Goal: Task Accomplishment & Management: Manage account settings

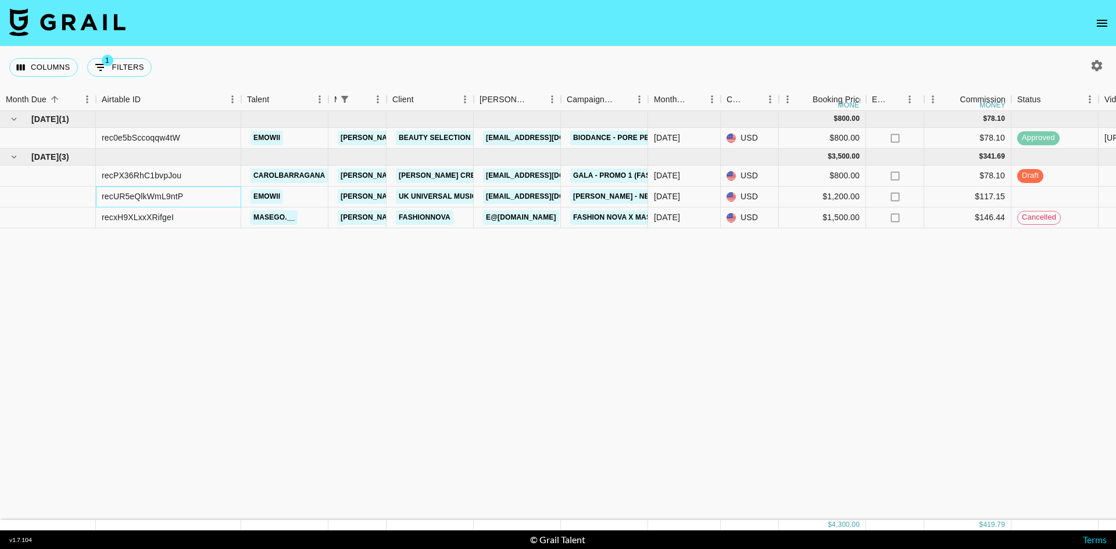
click at [227, 194] on div "recUR5eQlkWmL9ntP" at bounding box center [168, 197] width 145 height 21
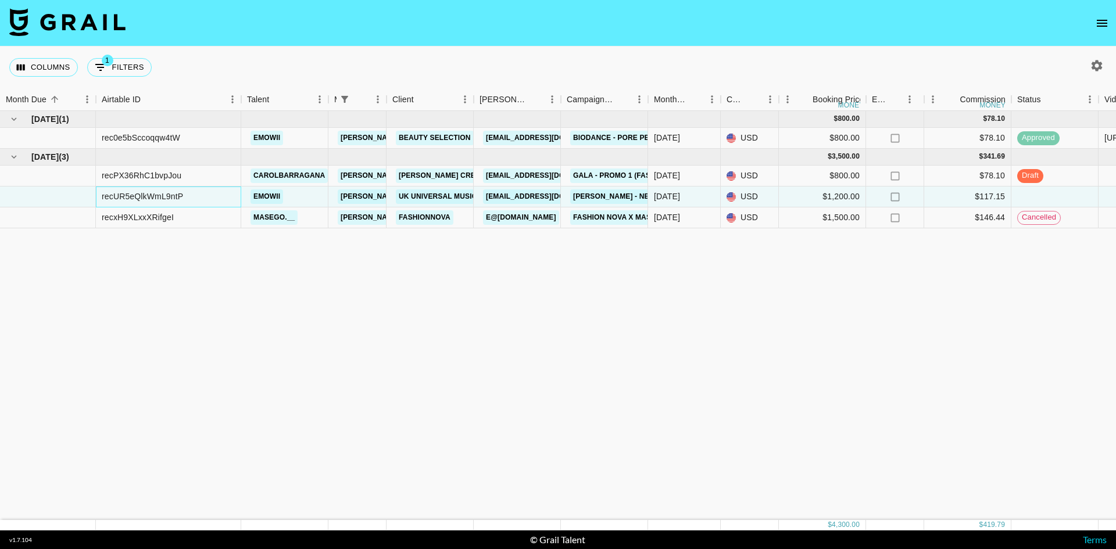
click at [227, 194] on div "recUR5eQlkWmL9ntP" at bounding box center [168, 197] width 145 height 21
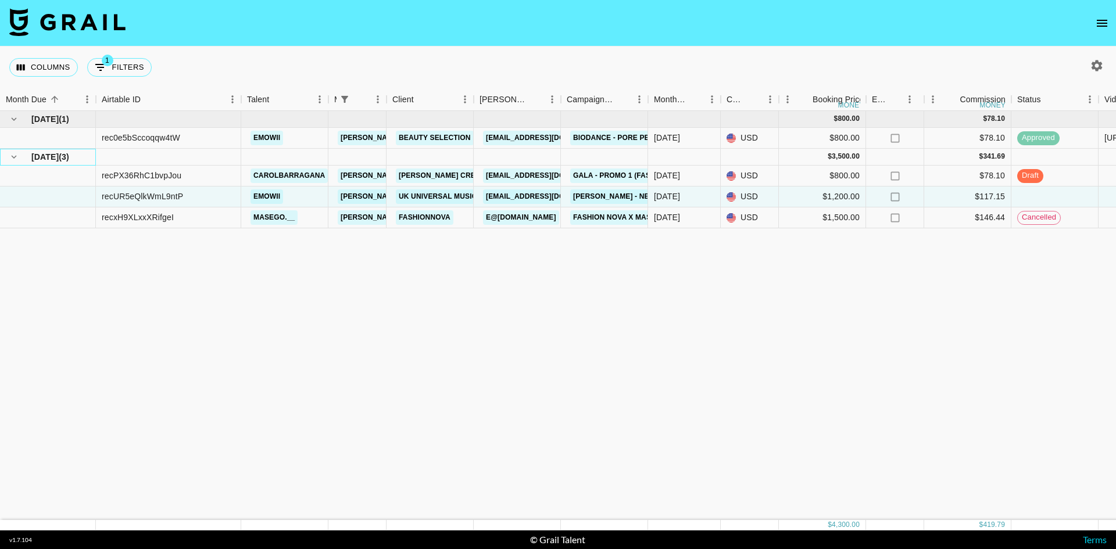
click at [59, 156] on span "[DATE]" at bounding box center [44, 157] width 27 height 12
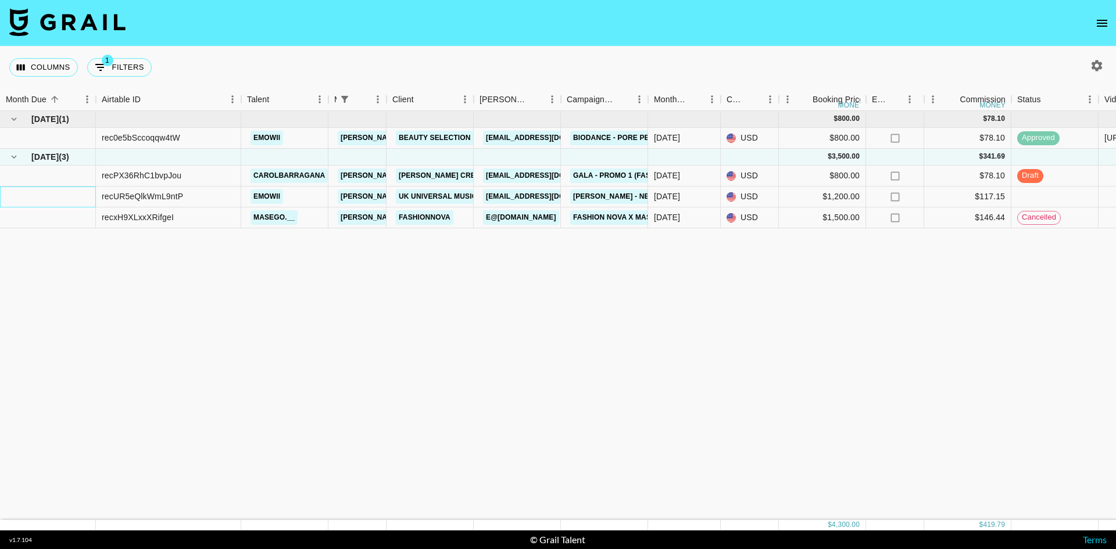
click at [83, 198] on div at bounding box center [48, 197] width 96 height 21
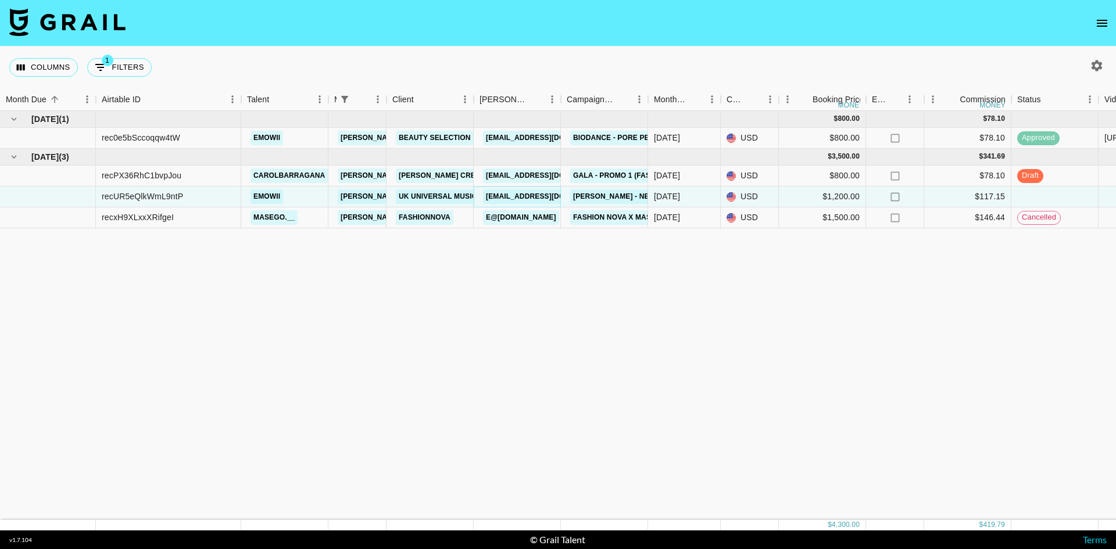
click at [524, 194] on link "[EMAIL_ADDRESS][DOMAIN_NAME]" at bounding box center [548, 196] width 130 height 15
drag, startPoint x: 81, startPoint y: 195, endPoint x: 62, endPoint y: 194, distance: 19.2
click at [62, 194] on div at bounding box center [48, 197] width 96 height 21
click at [65, 174] on div at bounding box center [48, 176] width 96 height 21
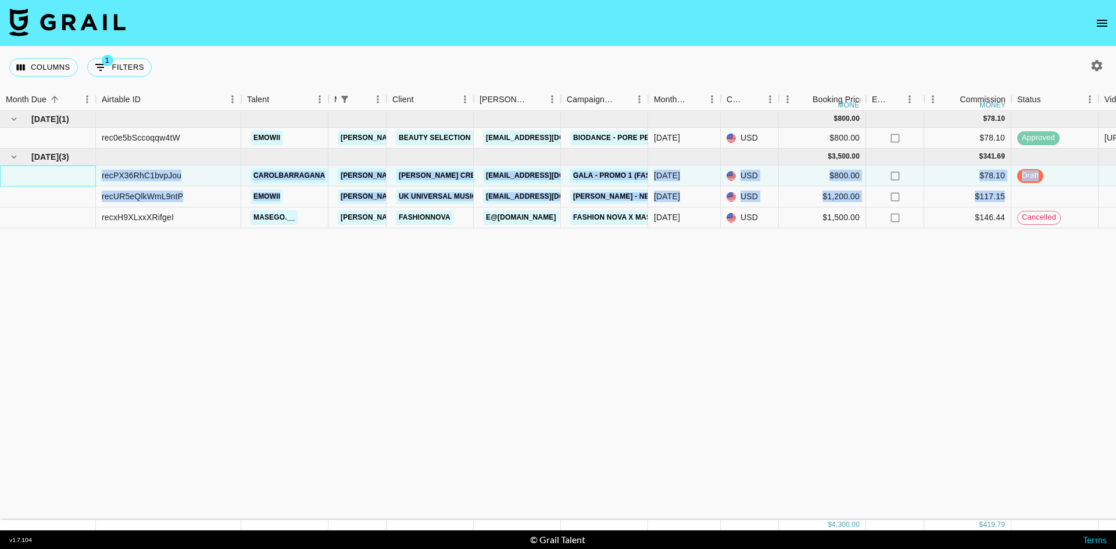
drag, startPoint x: 66, startPoint y: 174, endPoint x: 64, endPoint y: 203, distance: 29.7
click at [63, 210] on div "[DATE] ( 1 ) $ 800.00 $ 78.10 rec0e5bSccoqqw4tW emowii [PERSON_NAME][EMAIL_ADDR…" at bounding box center [964, 169] width 1929 height 117
click at [71, 175] on div at bounding box center [48, 176] width 96 height 21
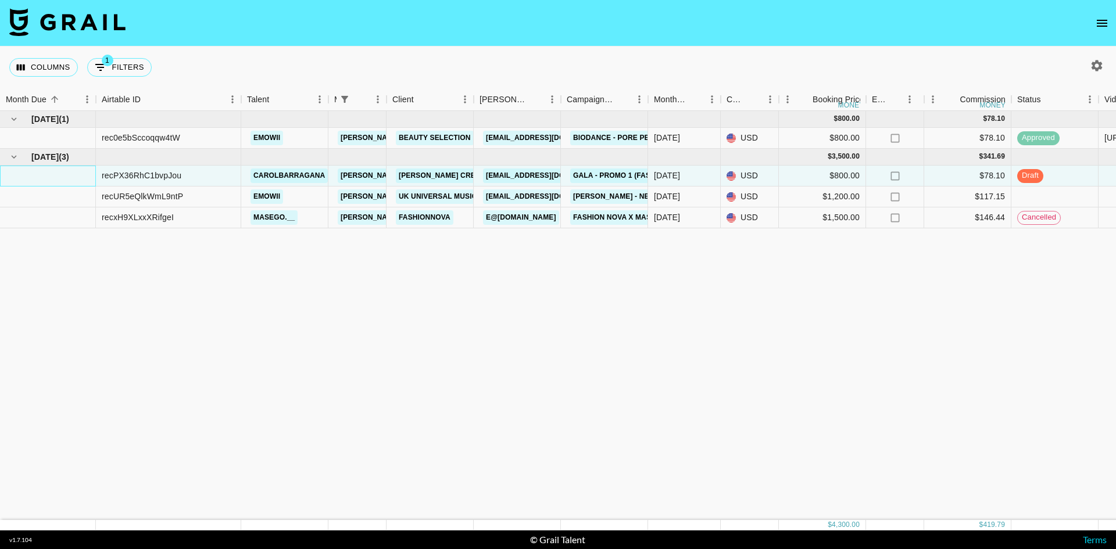
click at [76, 173] on div at bounding box center [48, 176] width 96 height 21
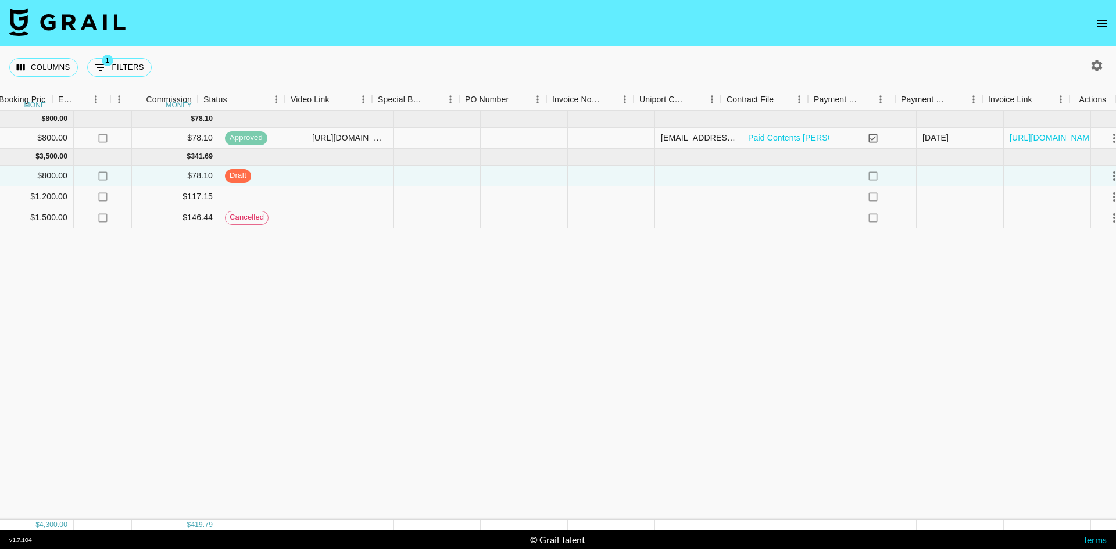
scroll to position [0, 814]
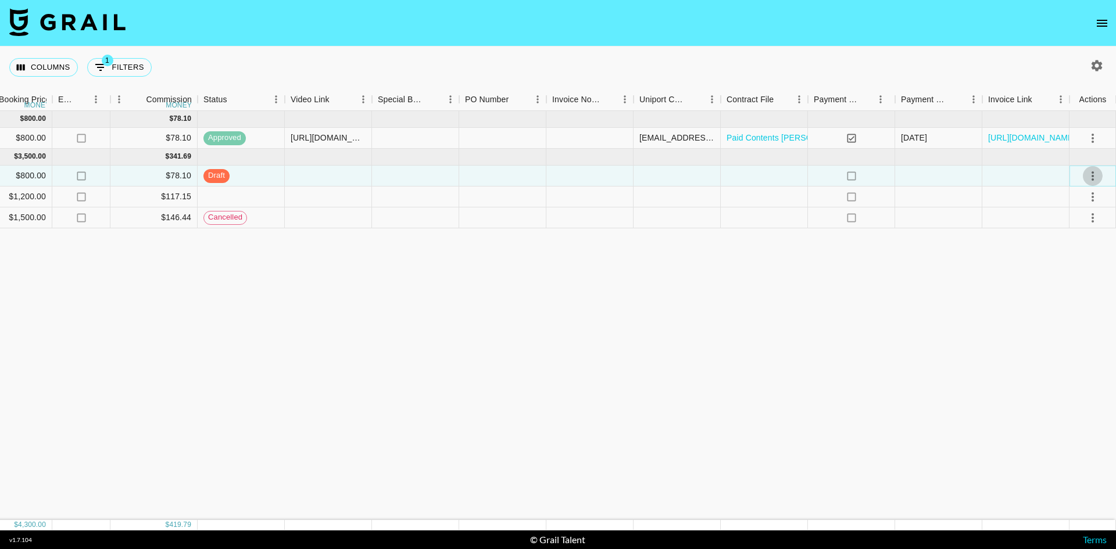
click at [1092, 180] on icon "select merge strategy" at bounding box center [1092, 175] width 2 height 9
click at [1090, 284] on li "Approve" at bounding box center [1078, 284] width 76 height 21
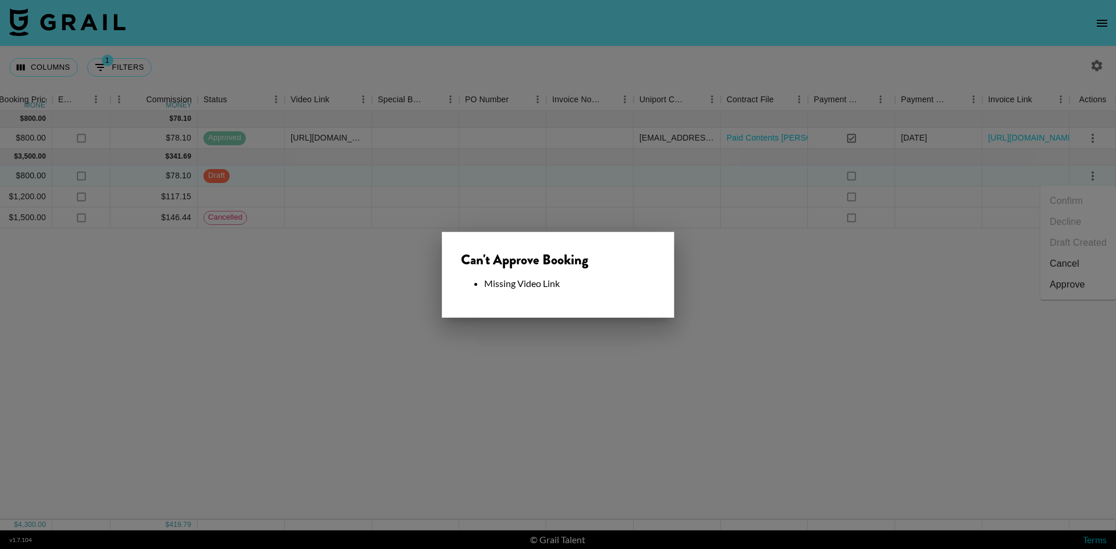
click at [758, 342] on div at bounding box center [558, 274] width 1116 height 549
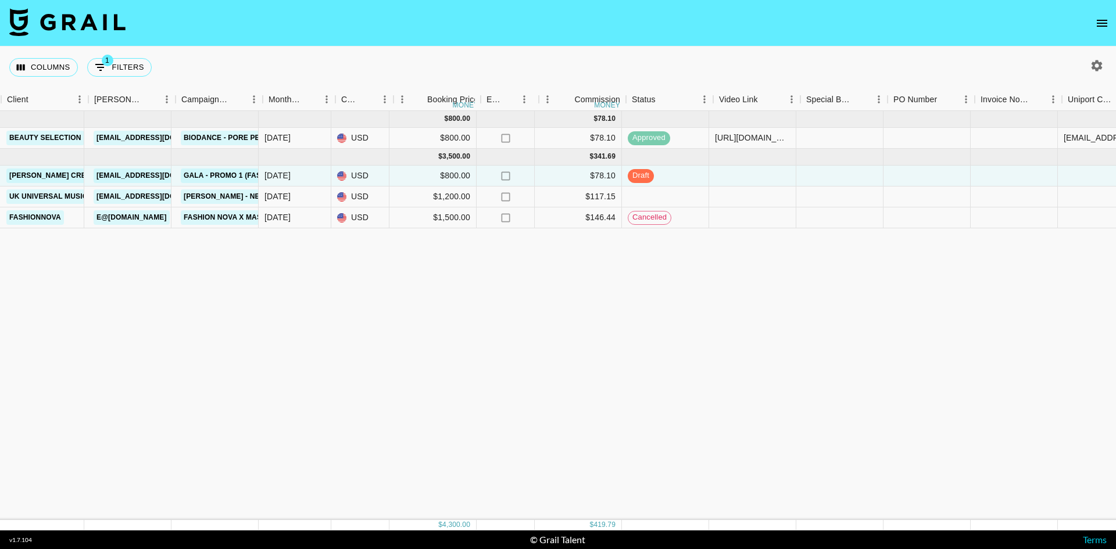
scroll to position [0, 0]
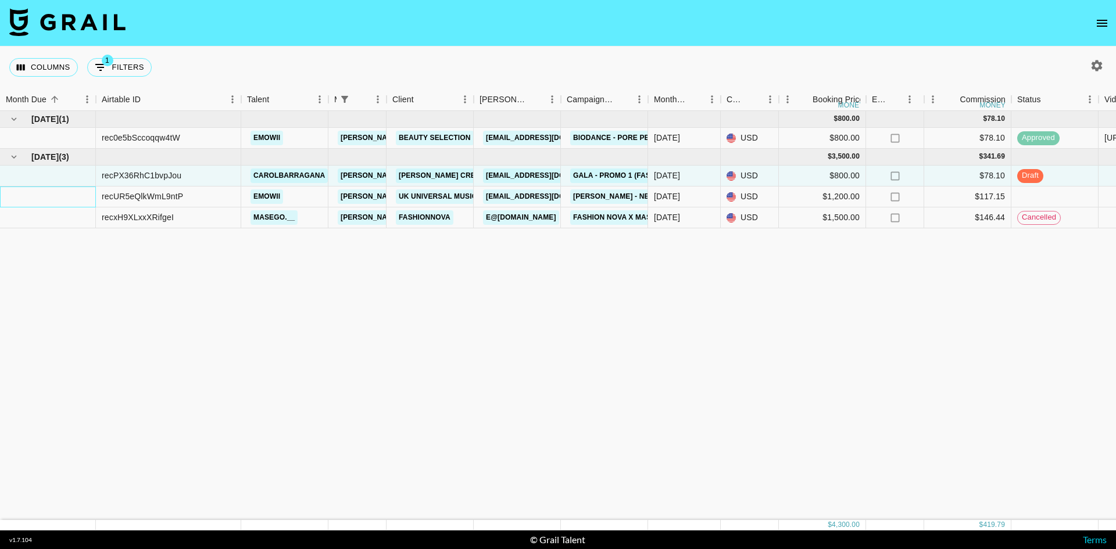
click at [67, 195] on div at bounding box center [48, 197] width 96 height 21
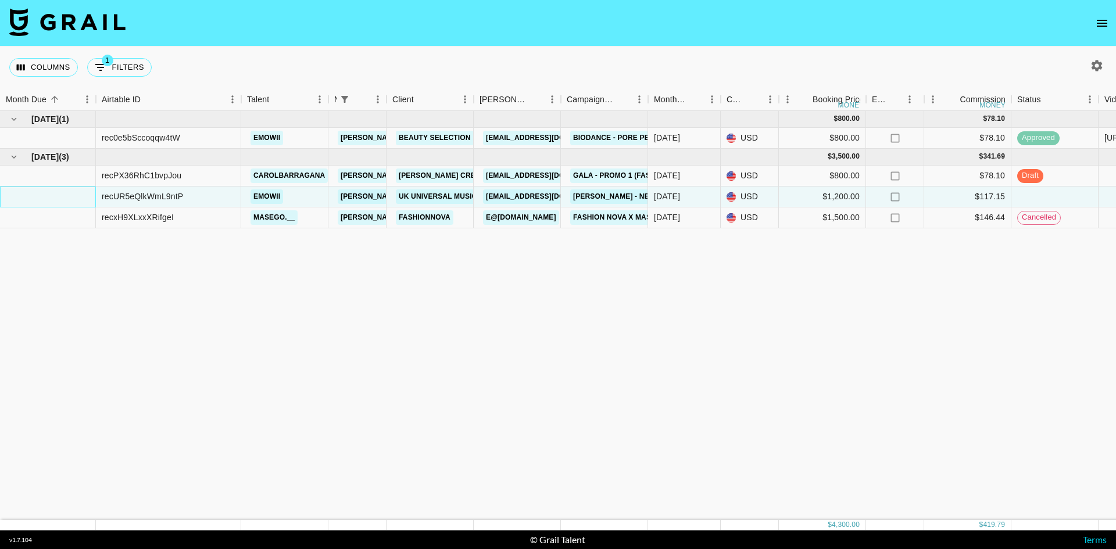
click at [67, 195] on div at bounding box center [48, 197] width 96 height 21
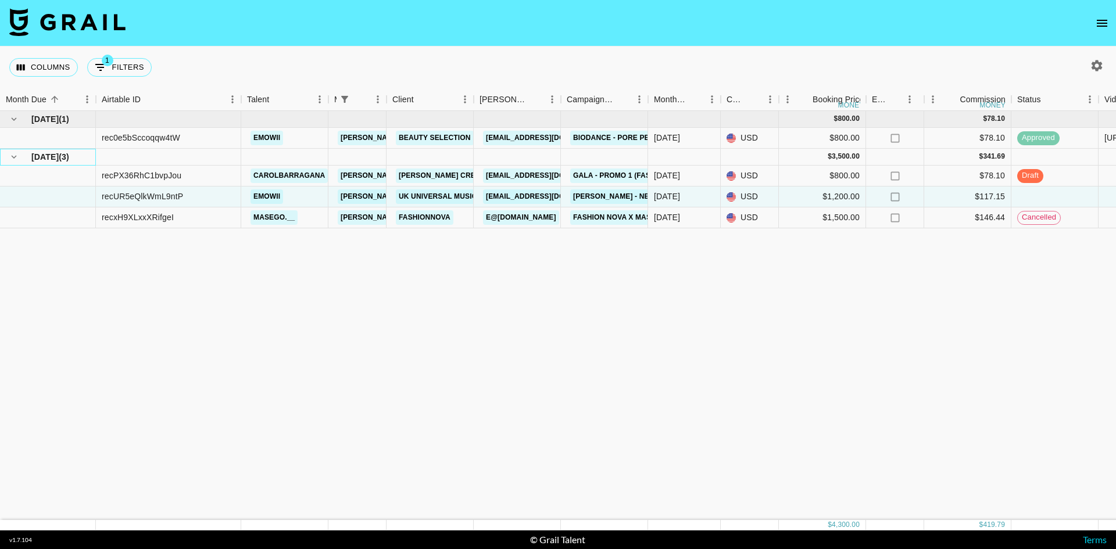
click at [68, 157] on span "( 3 )" at bounding box center [64, 157] width 10 height 12
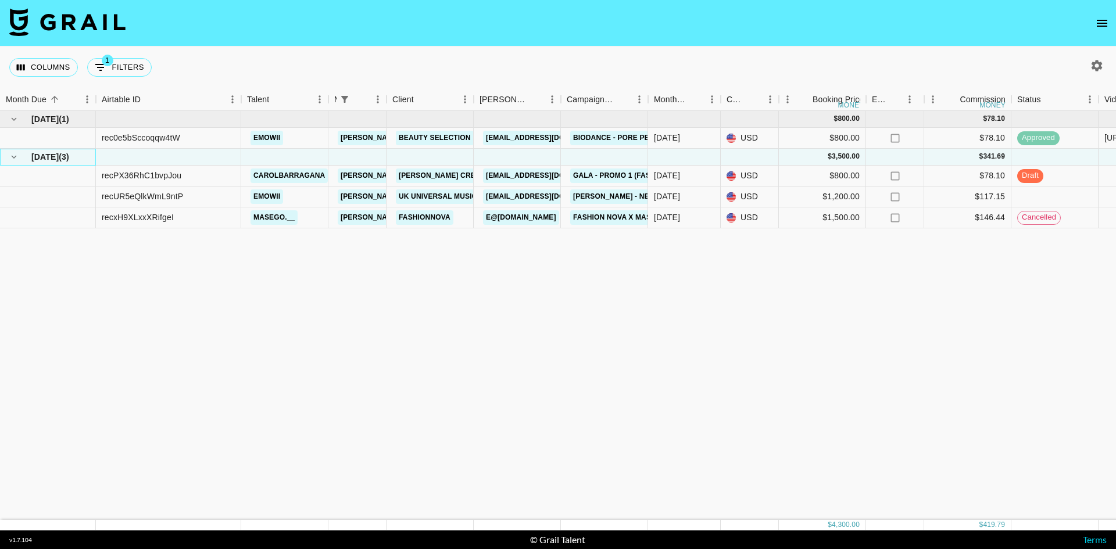
click at [67, 156] on span "( 3 )" at bounding box center [64, 157] width 10 height 12
click at [110, 257] on div "[DATE] ( 1 ) $ 800.00 $ 78.10 rec0e5bSccoqqw4tW emowii [PERSON_NAME][EMAIL_ADDR…" at bounding box center [964, 315] width 1929 height 409
click at [671, 196] on div "[DATE]" at bounding box center [667, 197] width 26 height 12
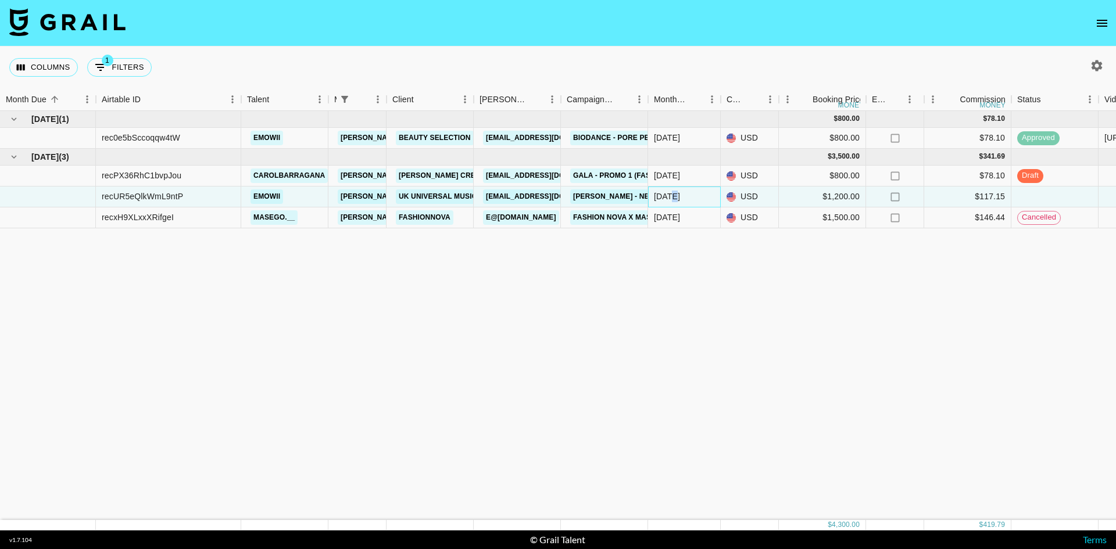
click at [671, 196] on div "[DATE]" at bounding box center [667, 197] width 26 height 12
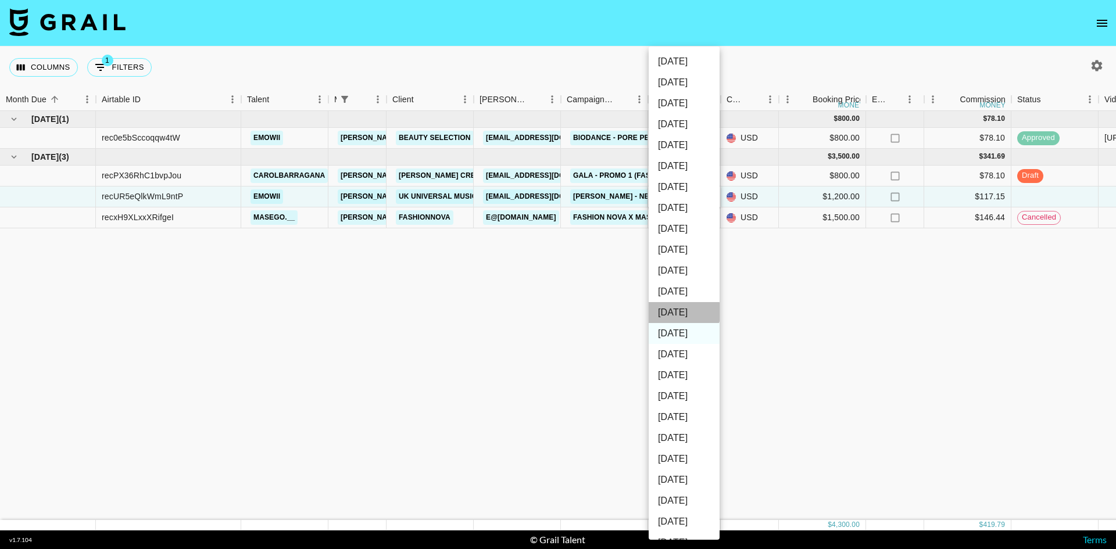
click at [683, 312] on li "[DATE]" at bounding box center [684, 312] width 71 height 21
type input "[DATE]"
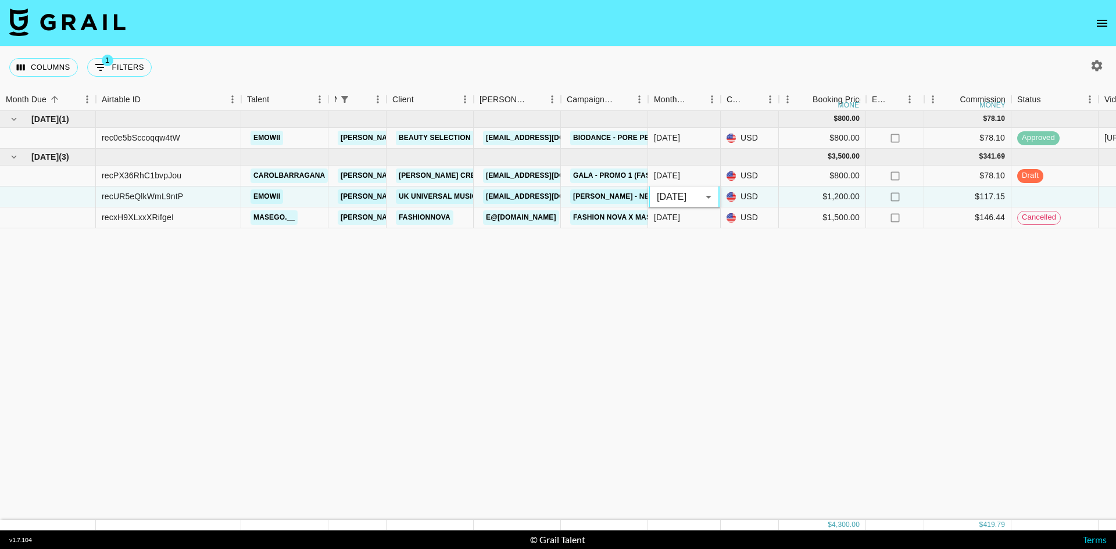
click at [653, 254] on div "[DATE] ( 1 ) $ 800.00 $ 78.10 rec0e5bSccoqqw4tW emowii [PERSON_NAME][EMAIL_ADDR…" at bounding box center [964, 315] width 1929 height 409
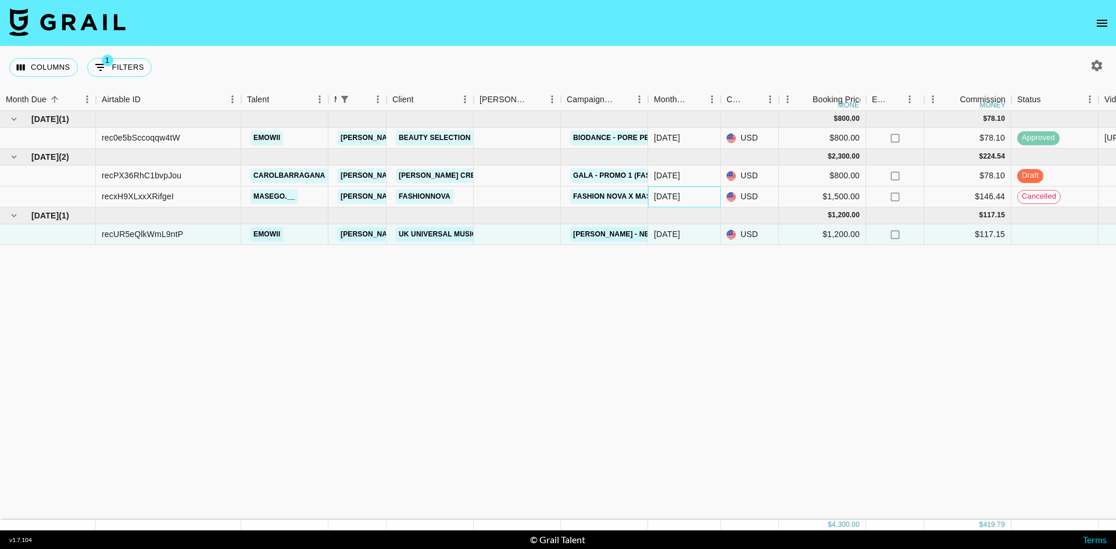
click at [660, 195] on div "[DATE]" at bounding box center [667, 197] width 26 height 12
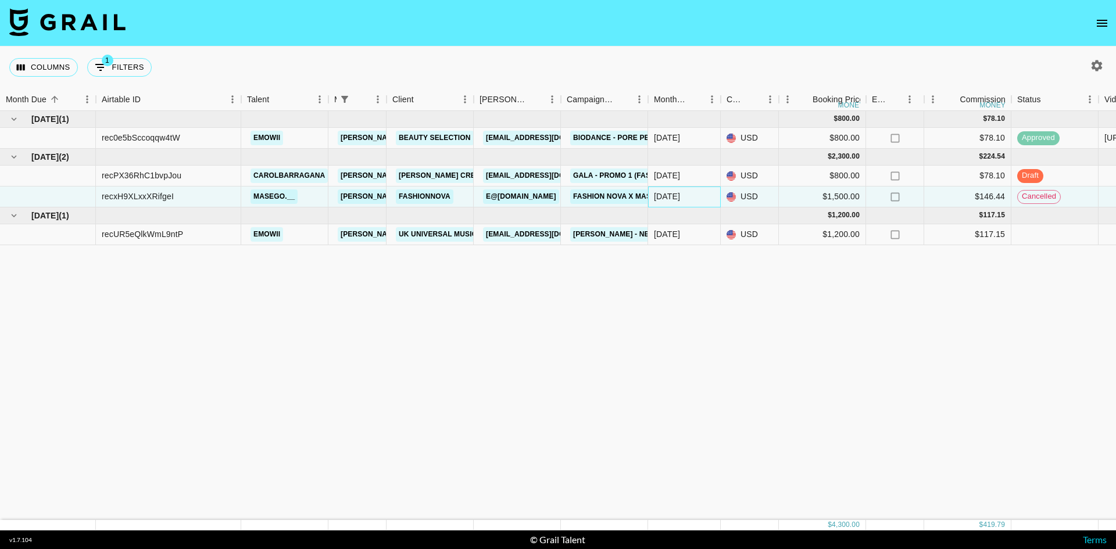
click at [665, 196] on div "[DATE]" at bounding box center [667, 197] width 26 height 12
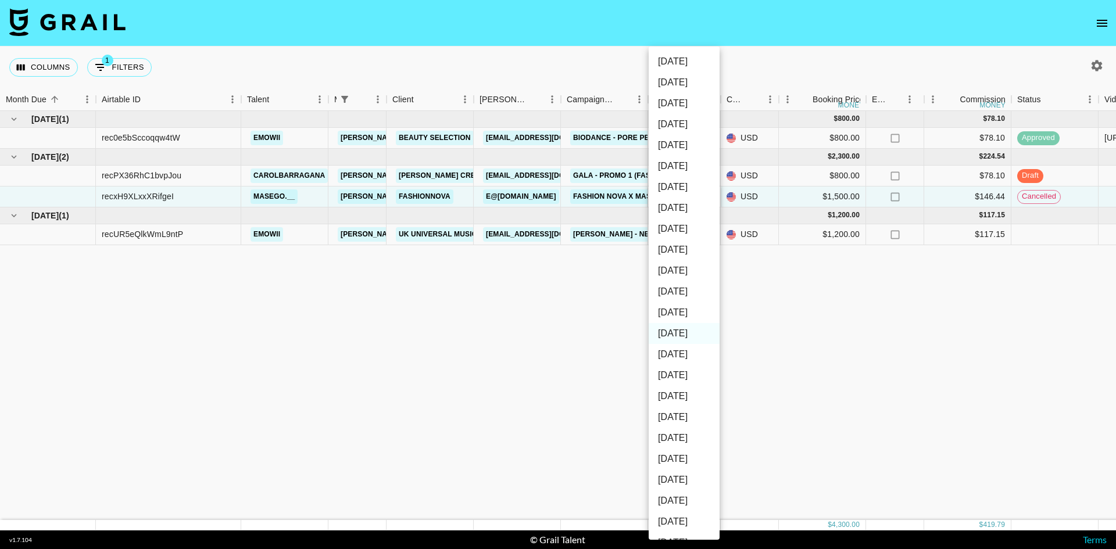
click at [691, 310] on li "[DATE]" at bounding box center [684, 312] width 71 height 21
type input "[DATE]"
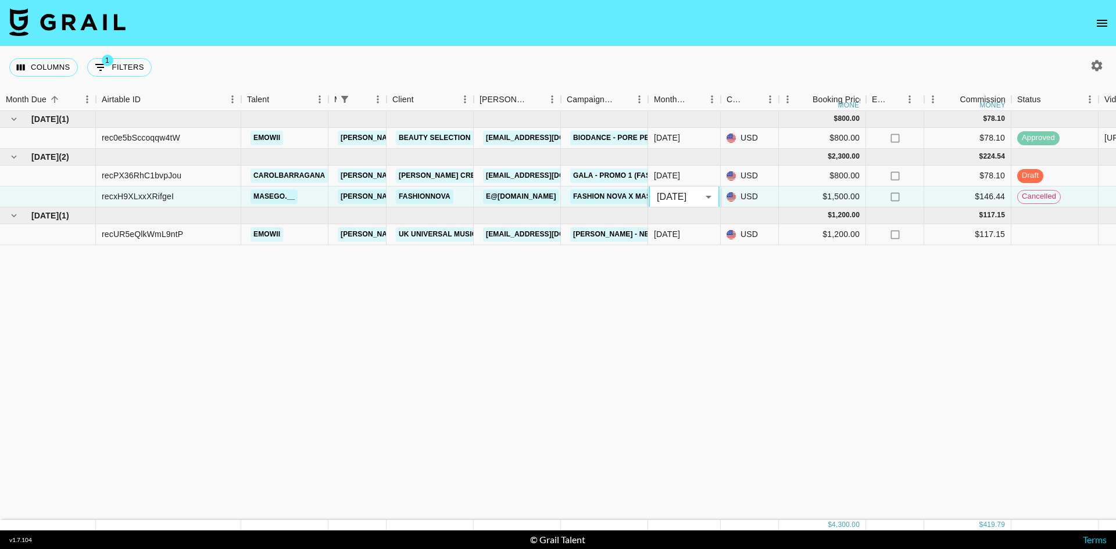
click at [576, 289] on div "[DATE] ( 1 ) $ 800.00 $ 78.10 rec0e5bSccoqqw4tW emowii [PERSON_NAME][EMAIL_ADDR…" at bounding box center [964, 315] width 1929 height 409
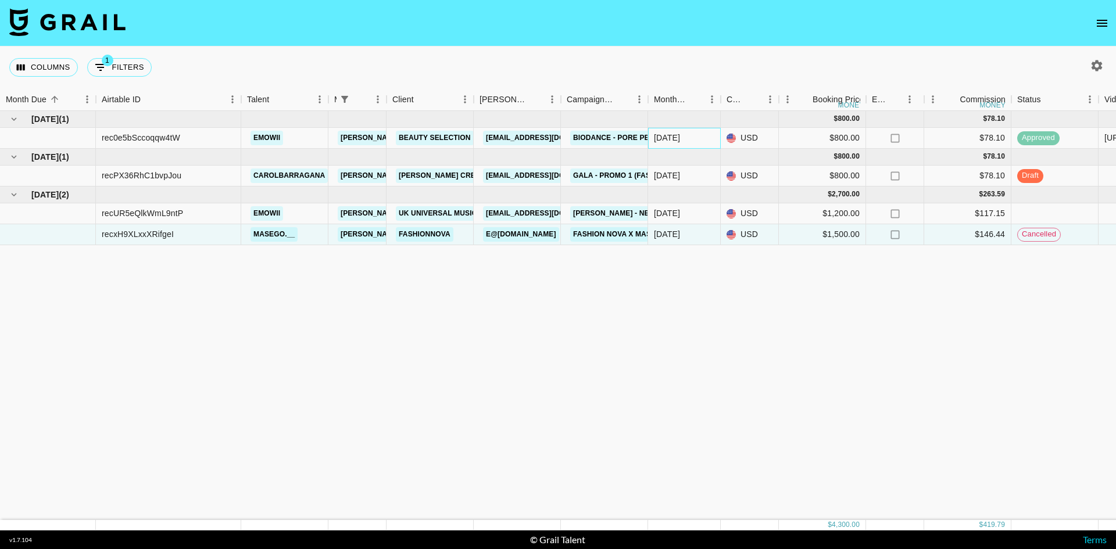
click at [669, 135] on div "[DATE]" at bounding box center [667, 138] width 26 height 12
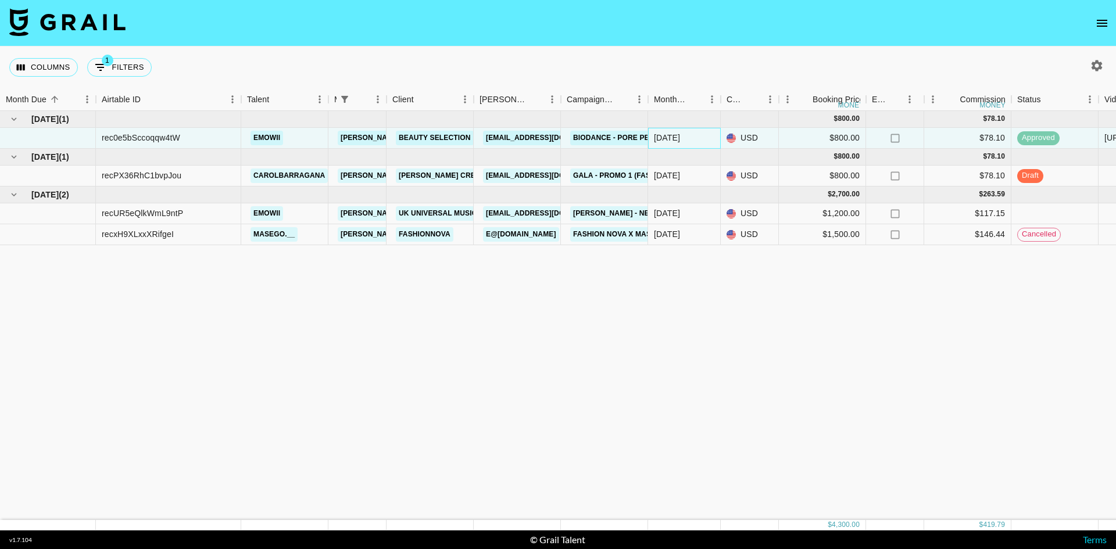
click at [671, 131] on div "[DATE]" at bounding box center [684, 138] width 73 height 21
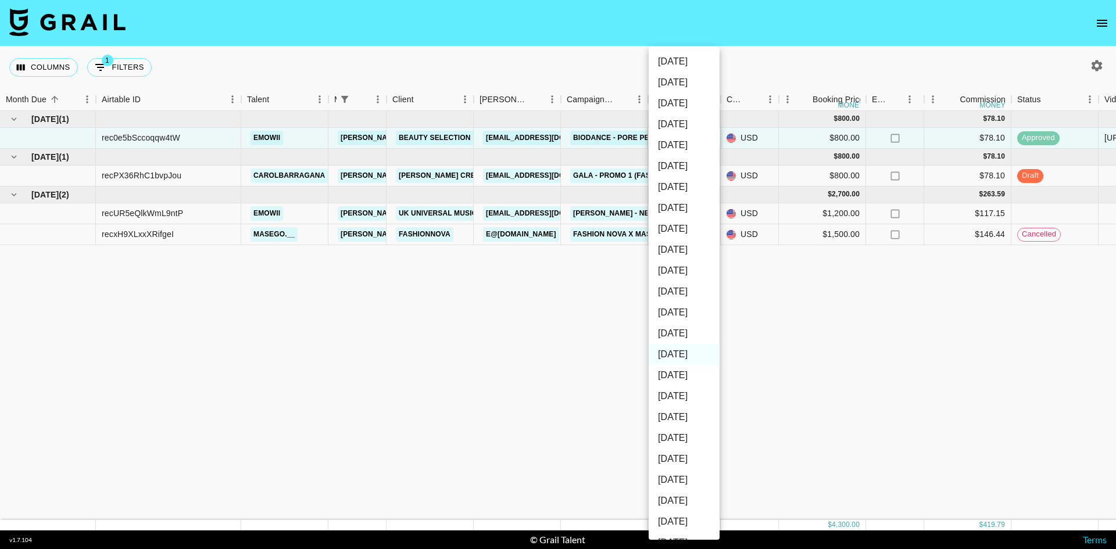
click at [510, 291] on div at bounding box center [558, 274] width 1116 height 549
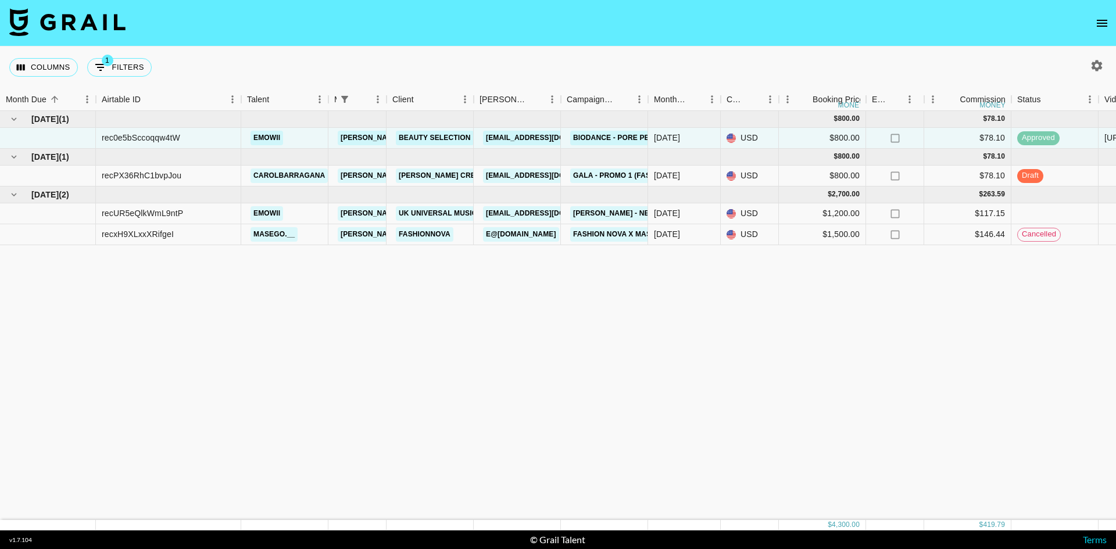
click at [509, 291] on div "[DATE] ( 1 ) $ 800.00 $ 78.10 rec0e5bSccoqqw4tW emowii [PERSON_NAME][EMAIL_ADDR…" at bounding box center [964, 315] width 1929 height 409
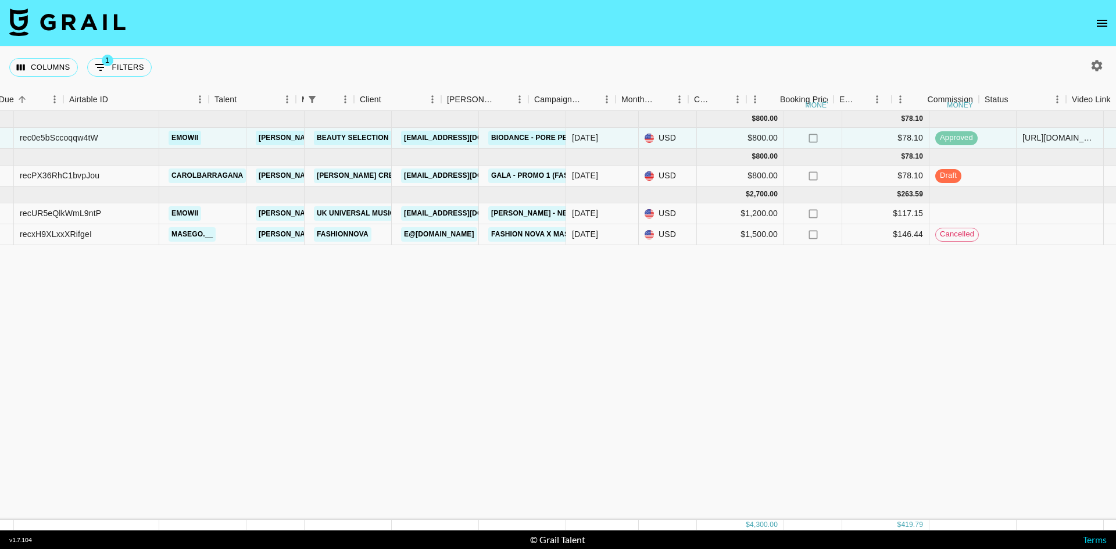
scroll to position [0, 7]
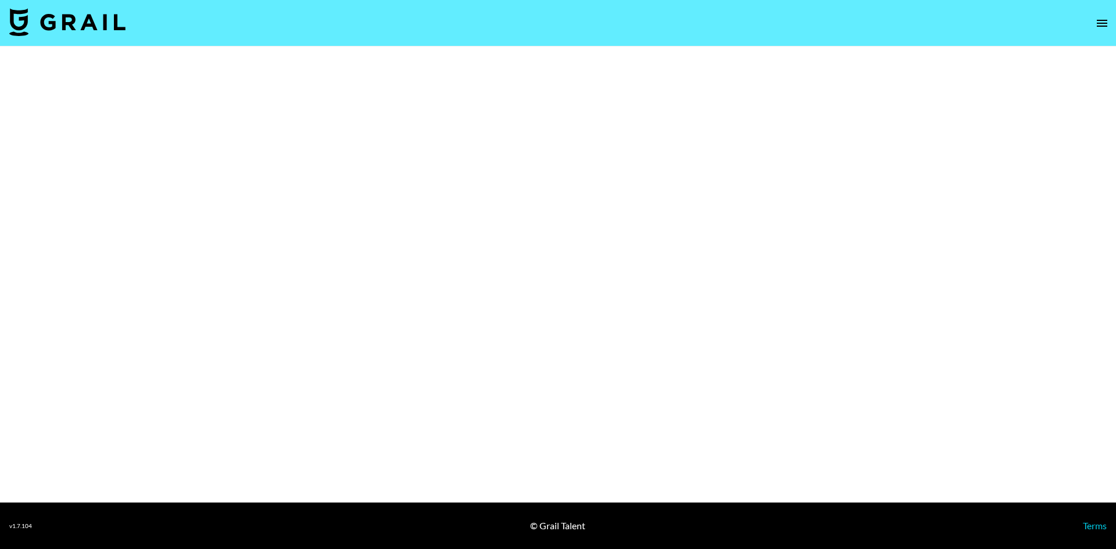
select select "Multi"
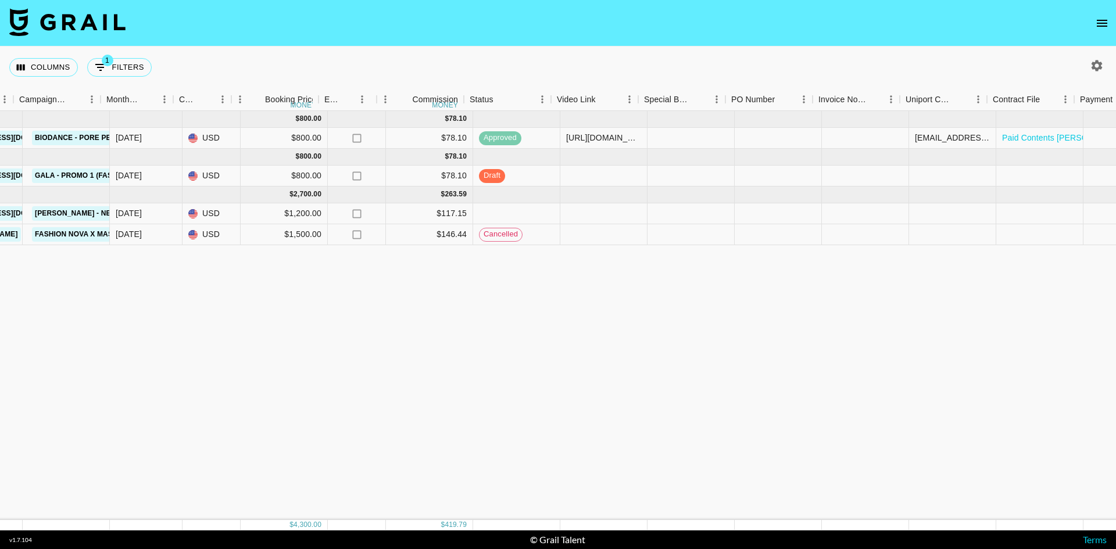
scroll to position [0, 548]
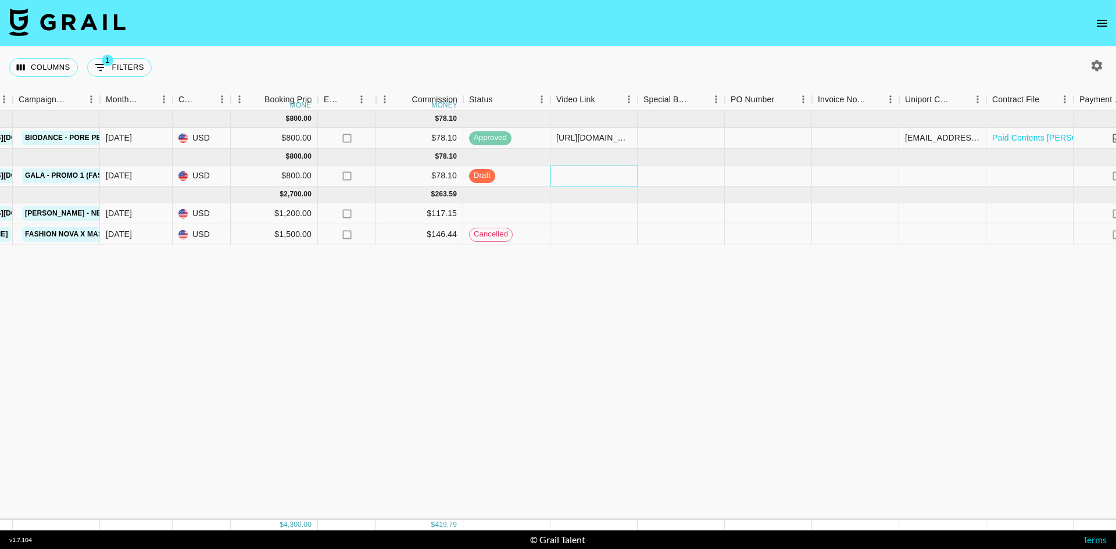
click at [579, 173] on div at bounding box center [593, 176] width 87 height 21
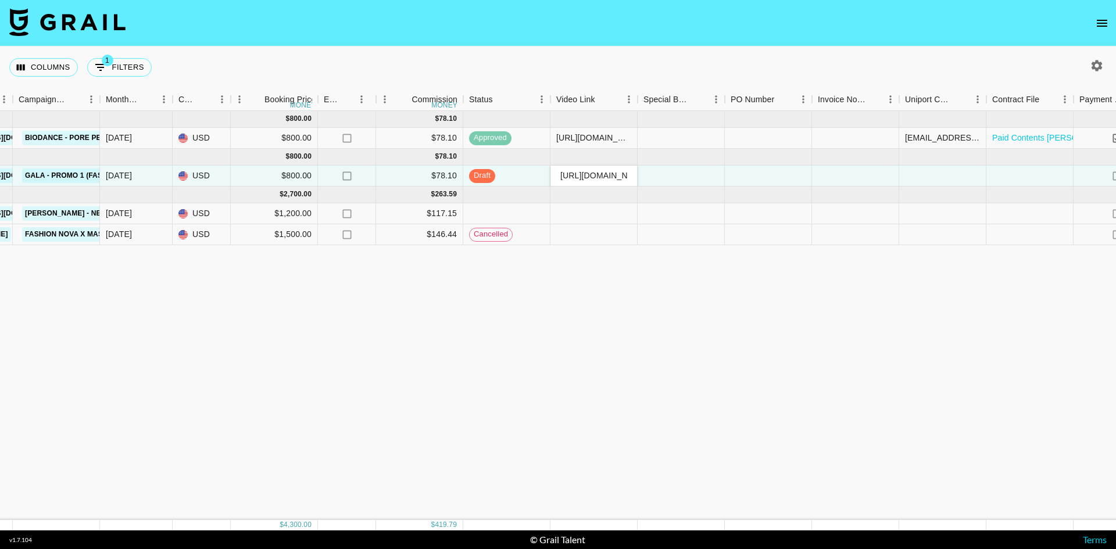
scroll to position [0, 298]
type input "https://www.tiktok.com/@carolbarragana/video/7556309418862857483?_r=1&_t=ZM-90B…"
click at [628, 300] on div "Aug '25 ( 1 ) $ 800.00 $ 78.10 rec0e5bSccoqqw4tW emowii juliana.longhi@grail-ta…" at bounding box center [416, 315] width 1929 height 409
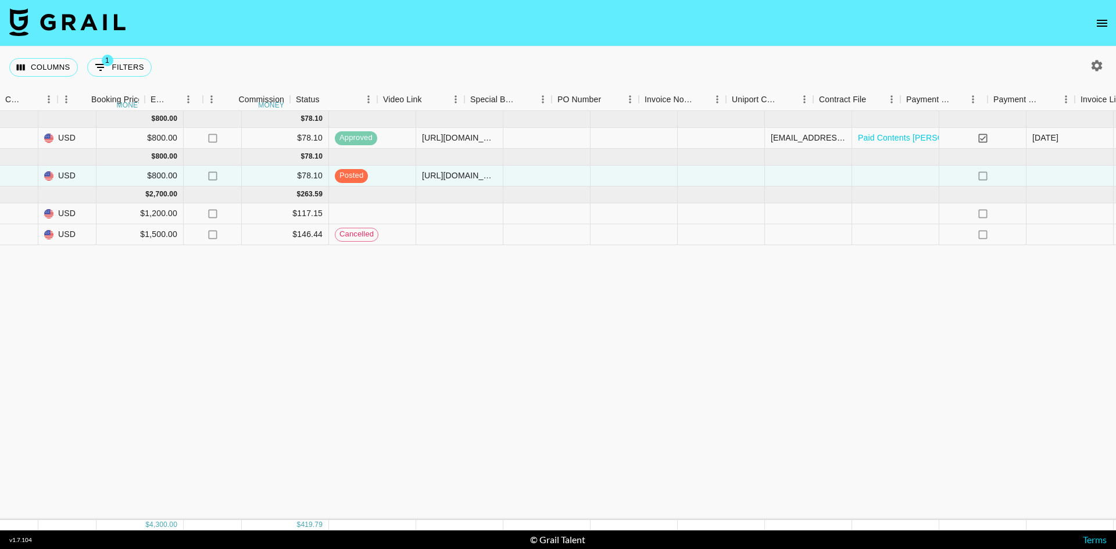
scroll to position [0, 814]
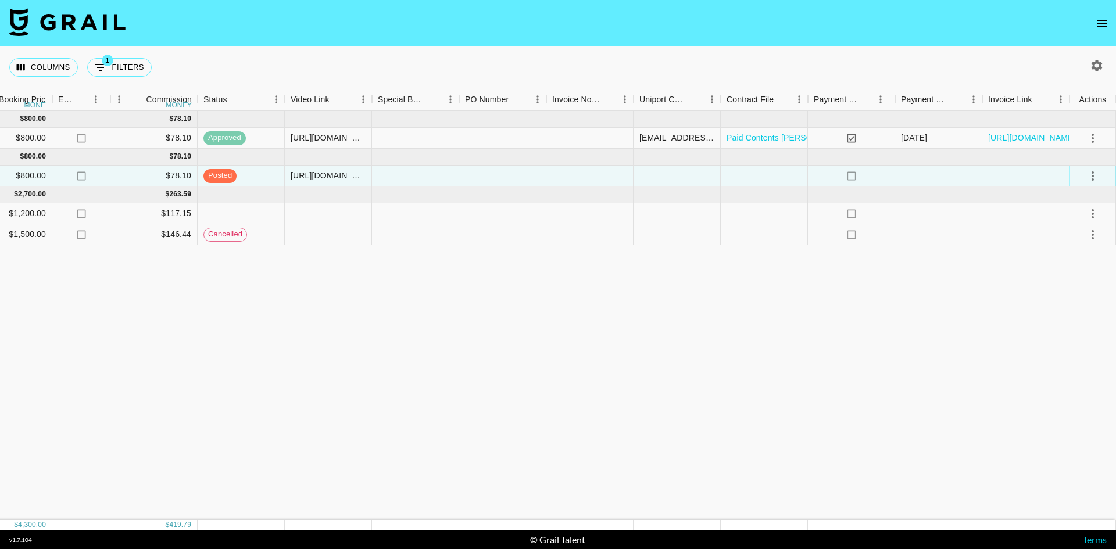
click at [1092, 177] on icon "select merge strategy" at bounding box center [1092, 175] width 2 height 9
click at [1094, 289] on li "Approve" at bounding box center [1078, 284] width 76 height 21
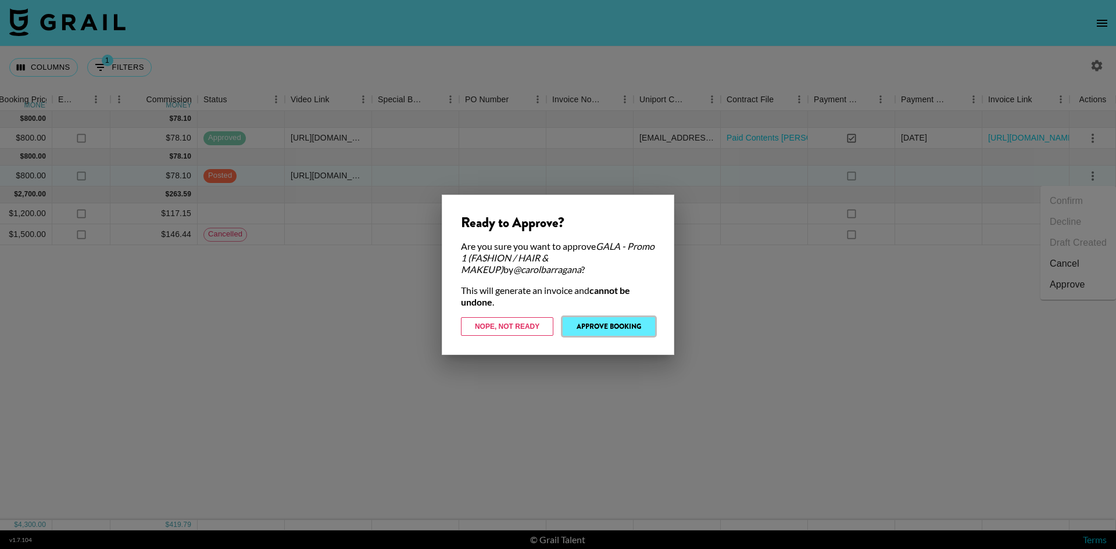
click at [601, 320] on button "Approve Booking" at bounding box center [609, 326] width 92 height 19
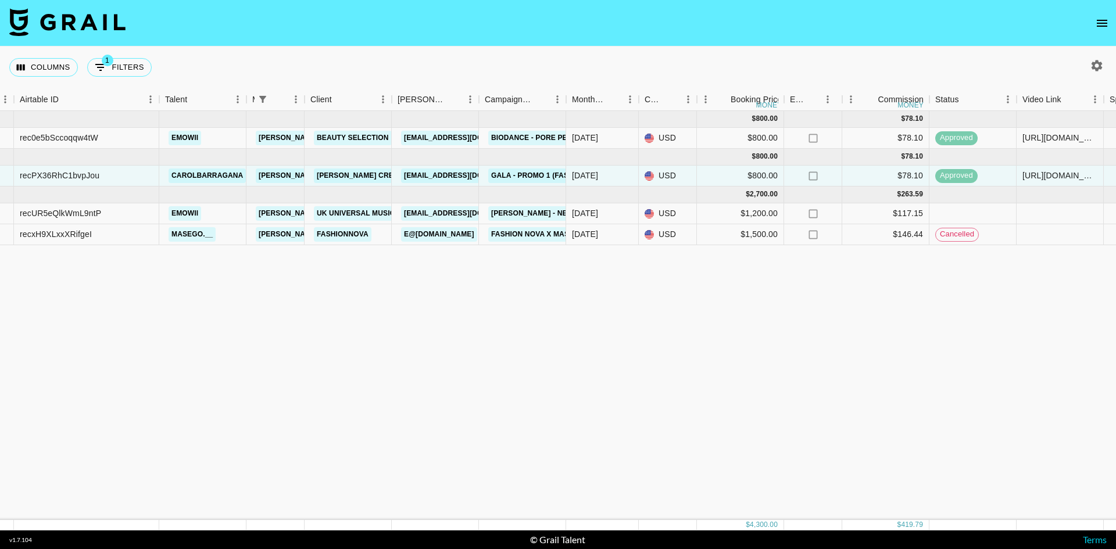
scroll to position [0, 81]
click at [594, 141] on div "[DATE]" at bounding box center [585, 138] width 26 height 12
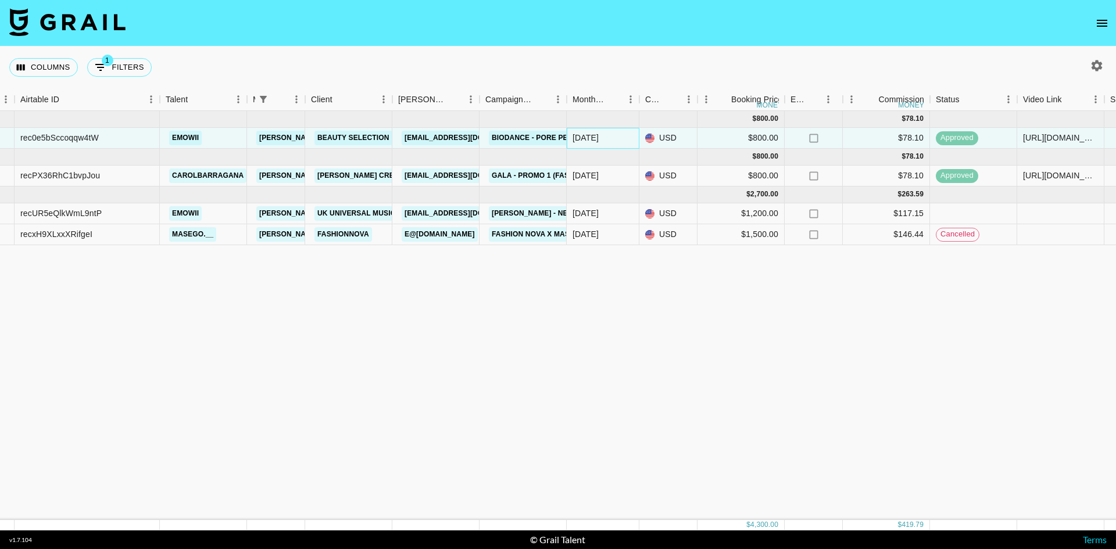
click at [594, 141] on div "[DATE]" at bounding box center [585, 138] width 26 height 12
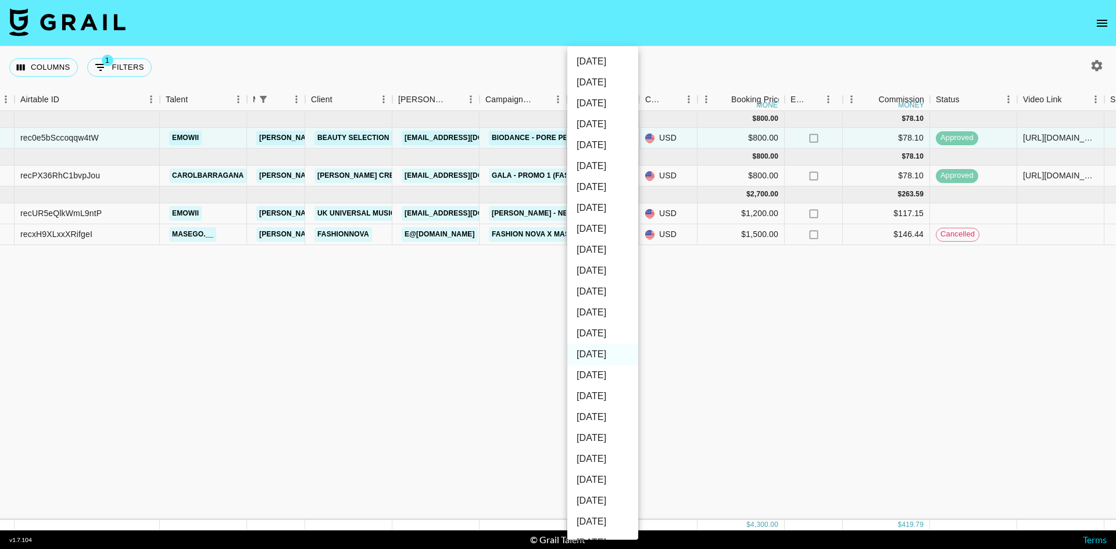
click at [429, 299] on div at bounding box center [558, 274] width 1116 height 549
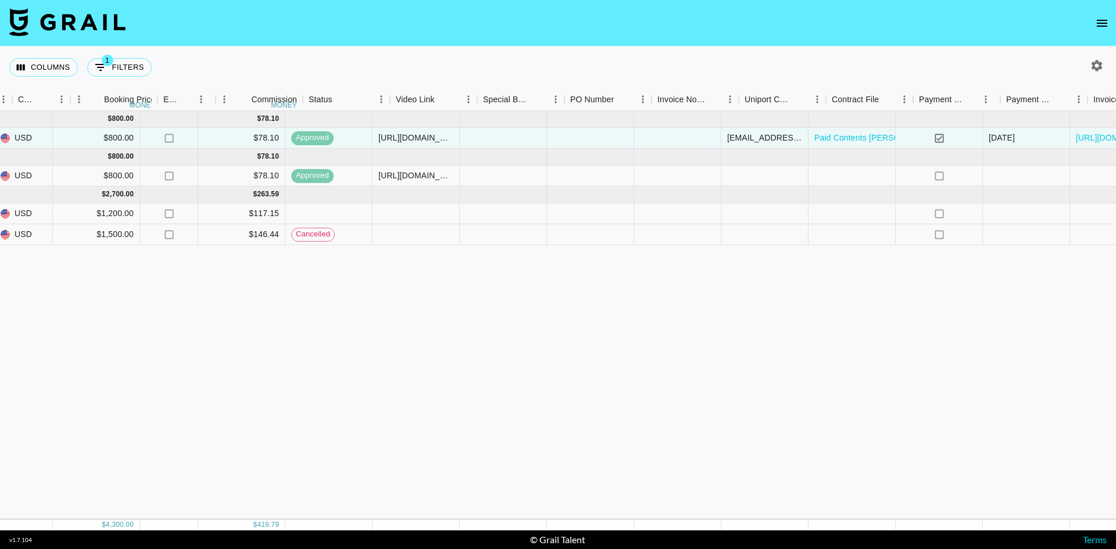
scroll to position [0, 814]
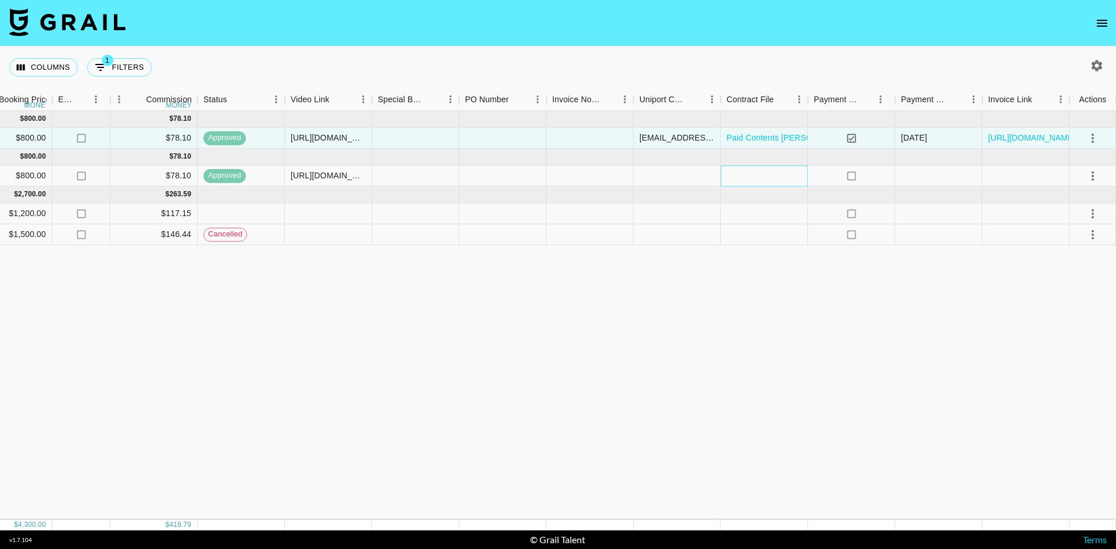
click at [748, 180] on div at bounding box center [764, 176] width 87 height 21
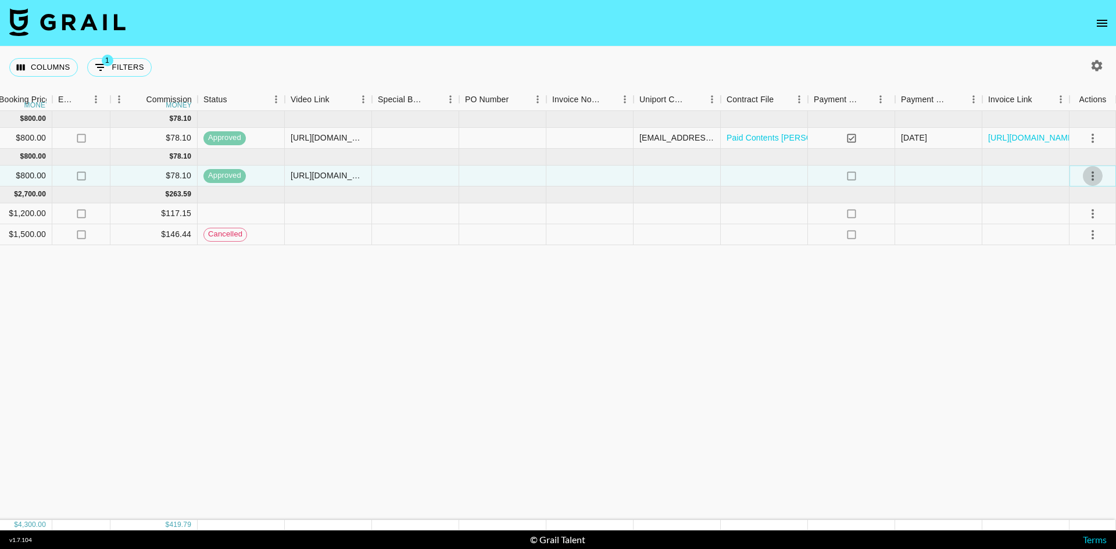
click at [1091, 180] on icon "select merge strategy" at bounding box center [1092, 175] width 2 height 9
click at [766, 339] on div "Aug '25 ( 1 ) $ 800.00 $ 78.10 rec0e5bSccoqqw4tW emowii juliana.longhi@grail-ta…" at bounding box center [150, 315] width 1929 height 409
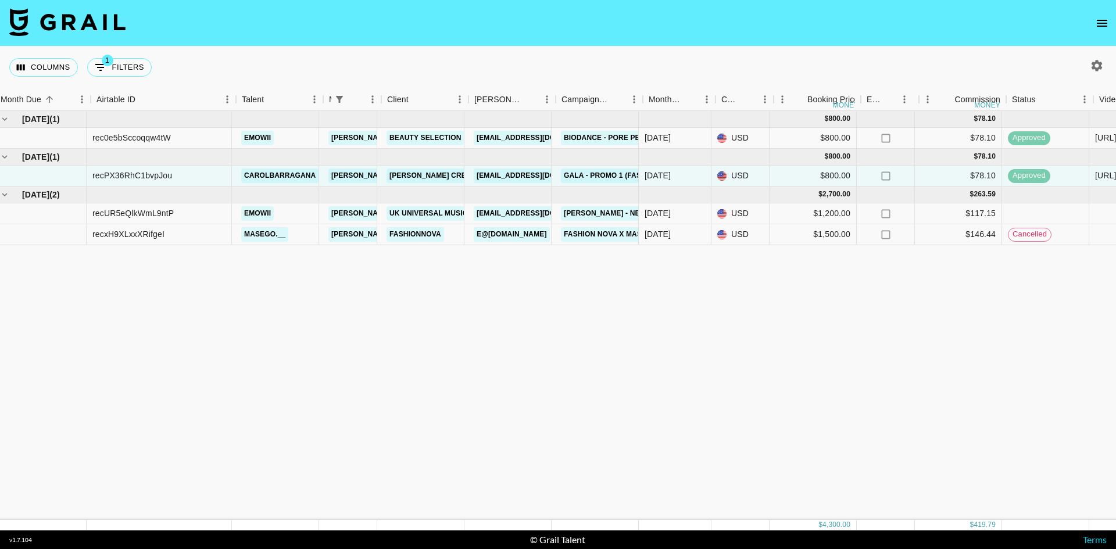
scroll to position [0, 0]
